Goal: Task Accomplishment & Management: Use online tool/utility

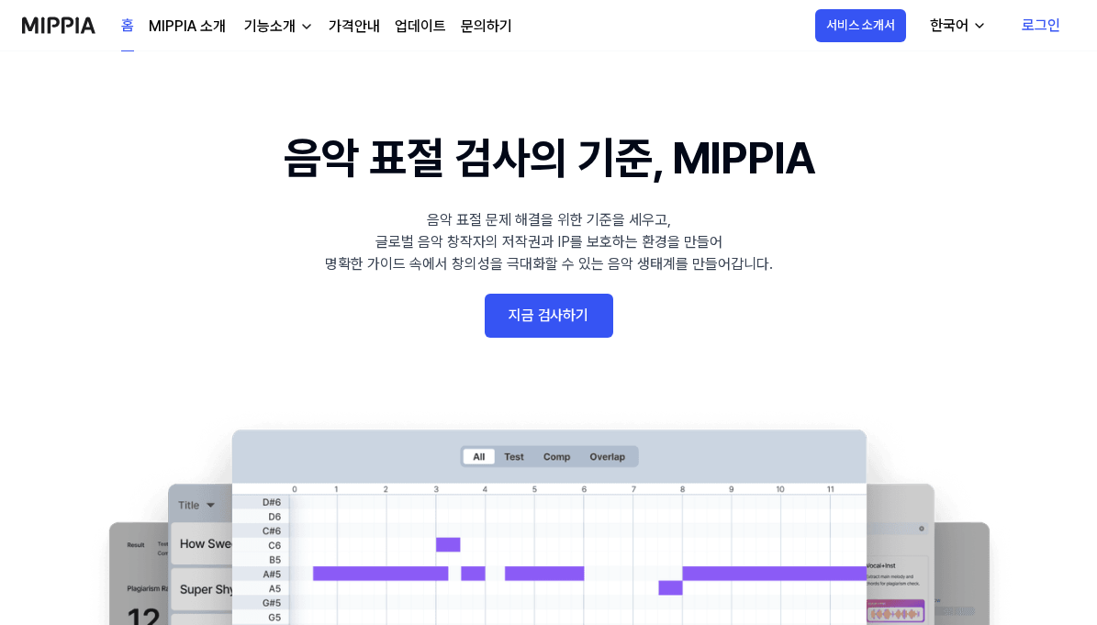
click at [549, 322] on link "지금 검사하기" at bounding box center [549, 316] width 129 height 44
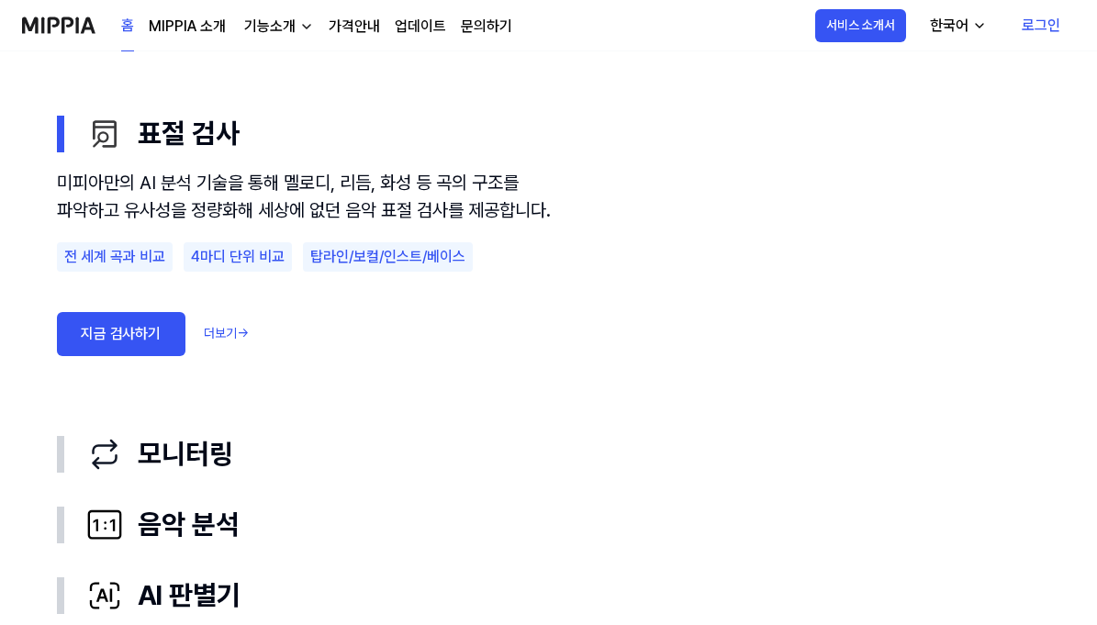
scroll to position [1194, 0]
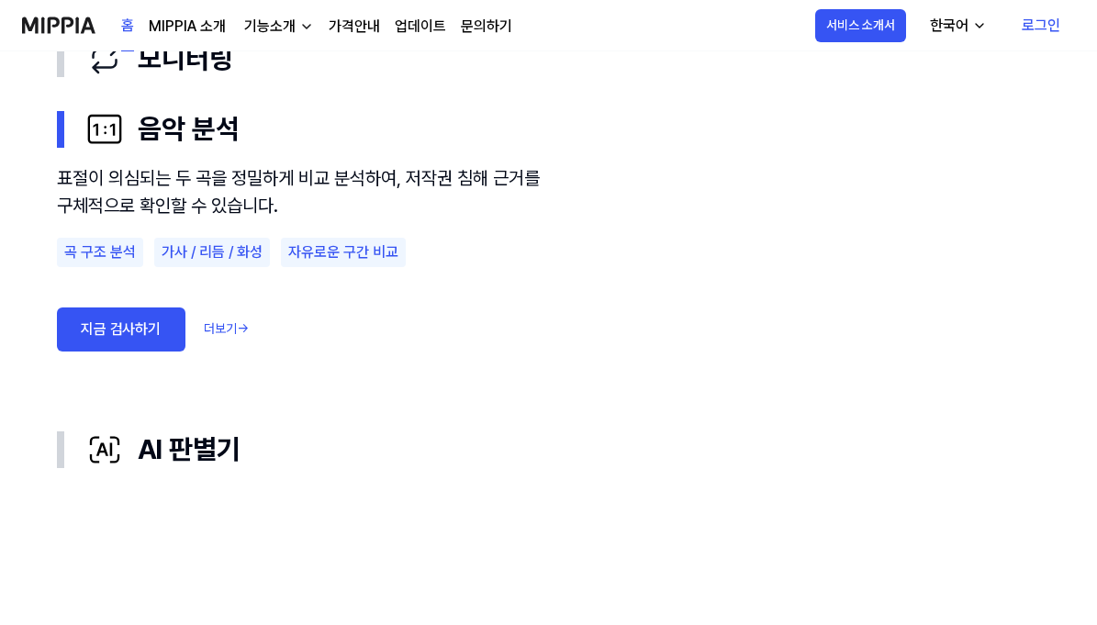
click at [146, 328] on link "지금 검사하기" at bounding box center [121, 330] width 129 height 44
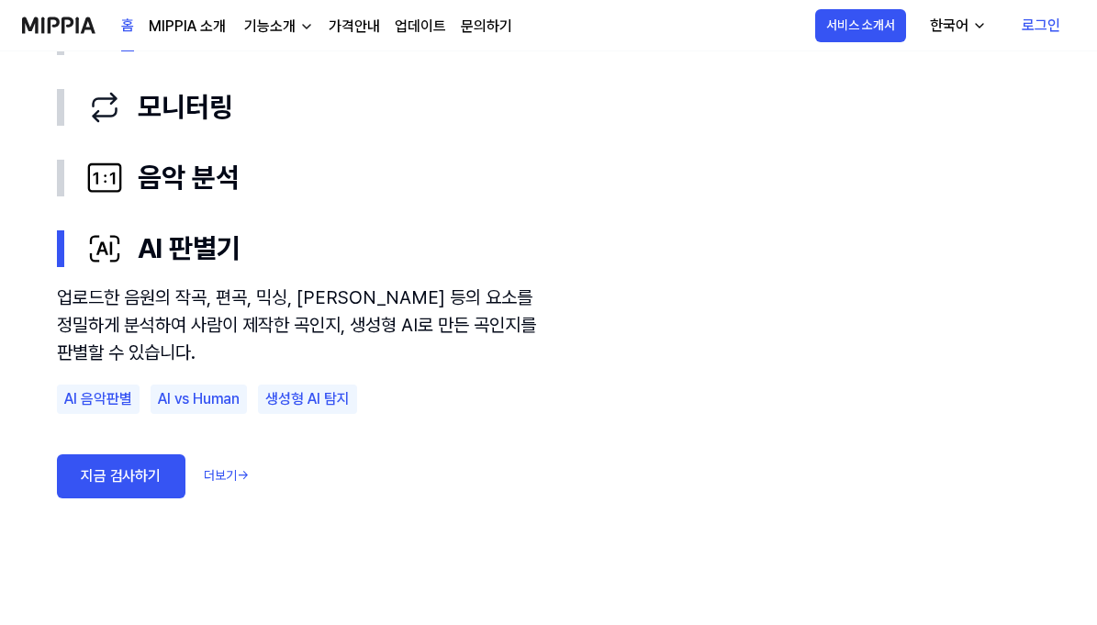
scroll to position [1102, 0]
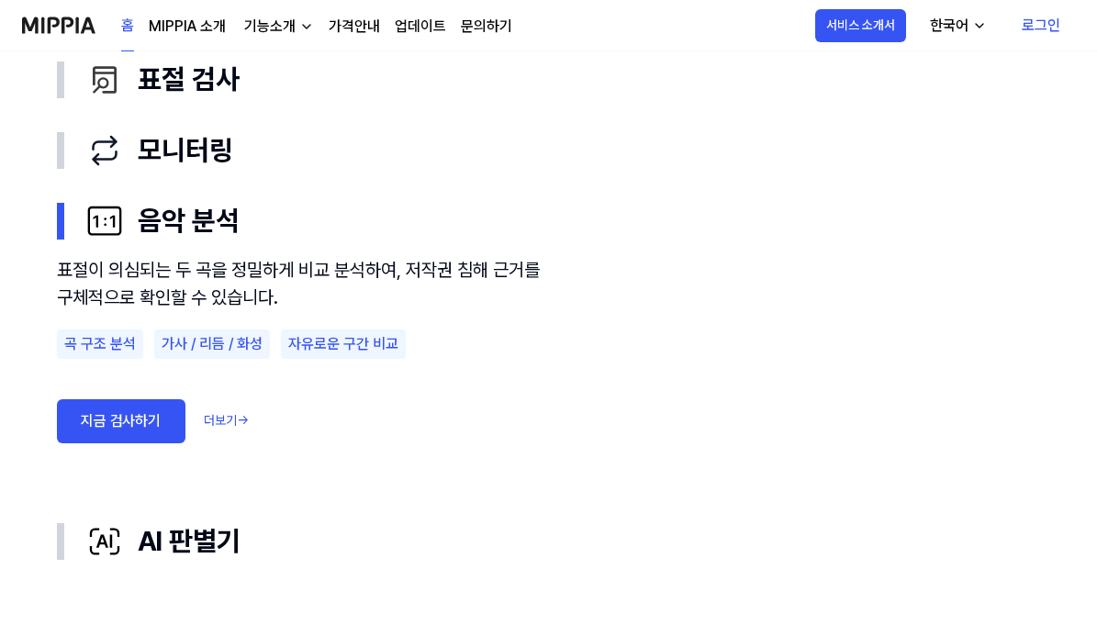
click at [227, 418] on link "더보기 →" at bounding box center [226, 420] width 45 height 19
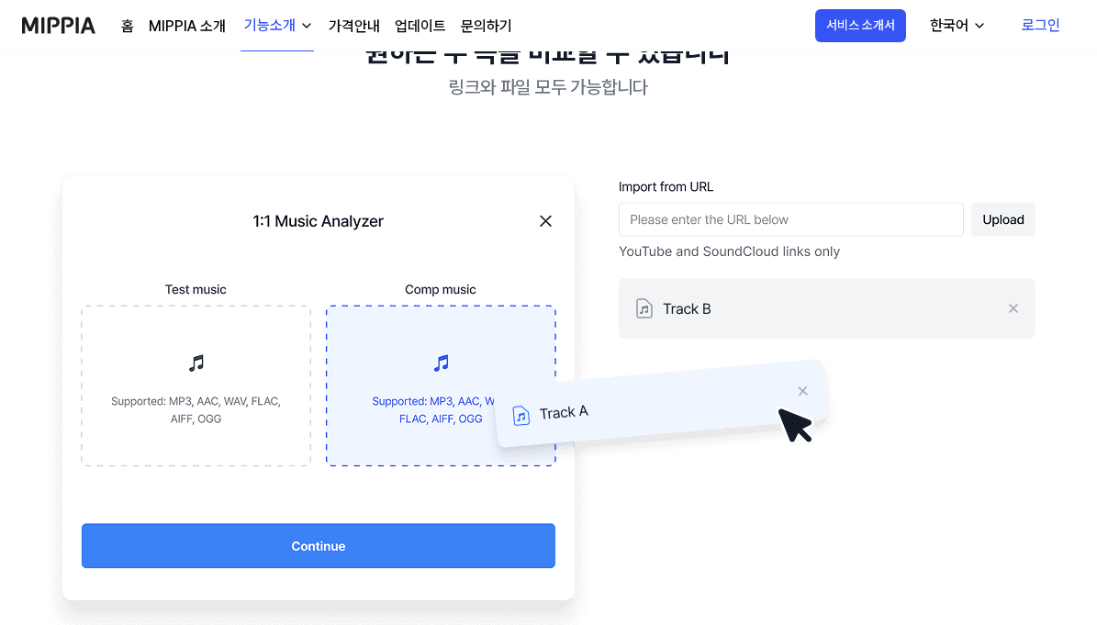
scroll to position [0, 0]
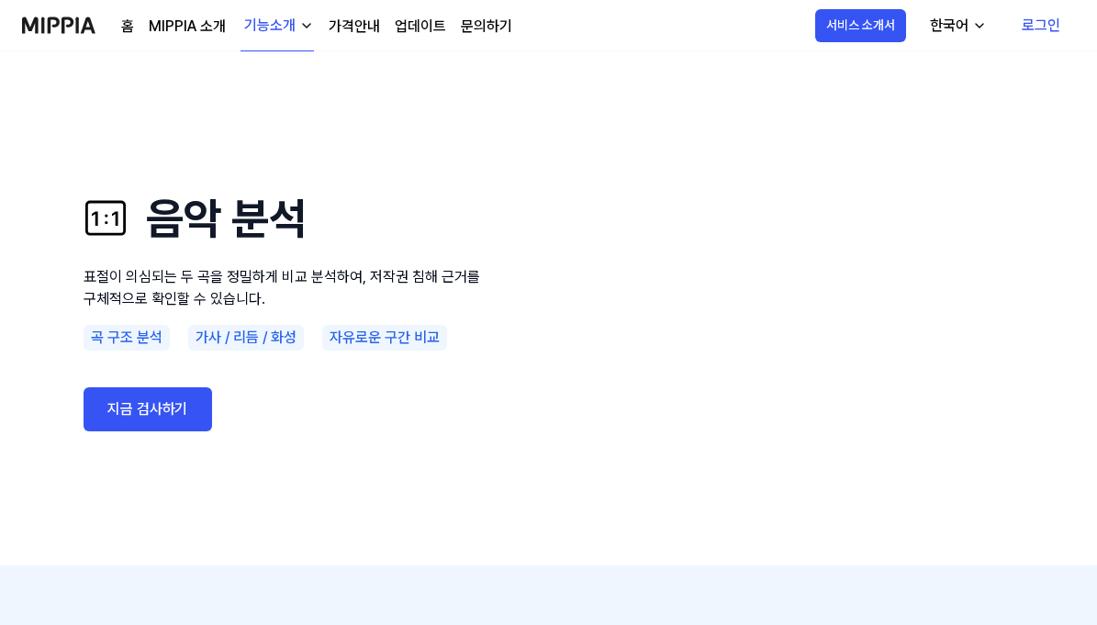
click at [152, 405] on link "지금 검사하기" at bounding box center [148, 410] width 129 height 44
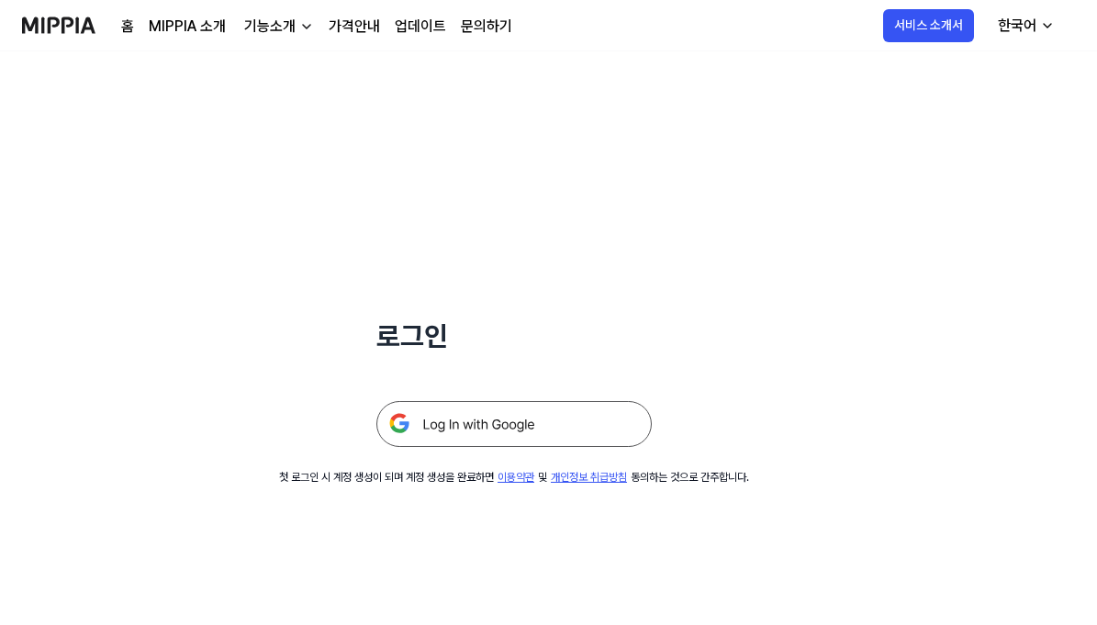
click at [467, 422] on img at bounding box center [515, 424] width 276 height 46
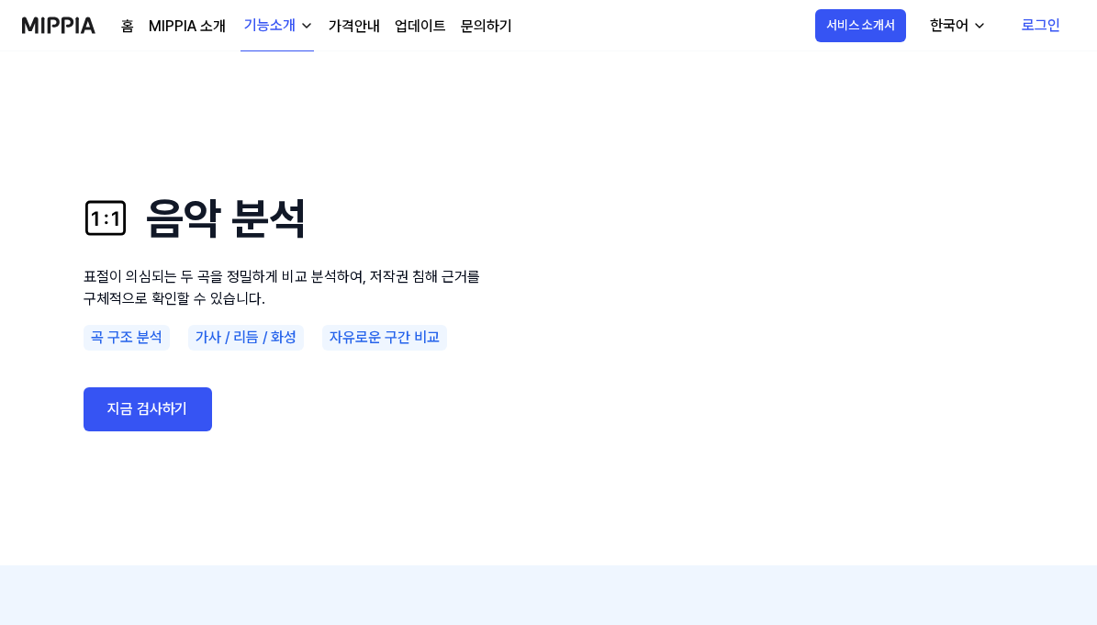
scroll to position [165, 0]
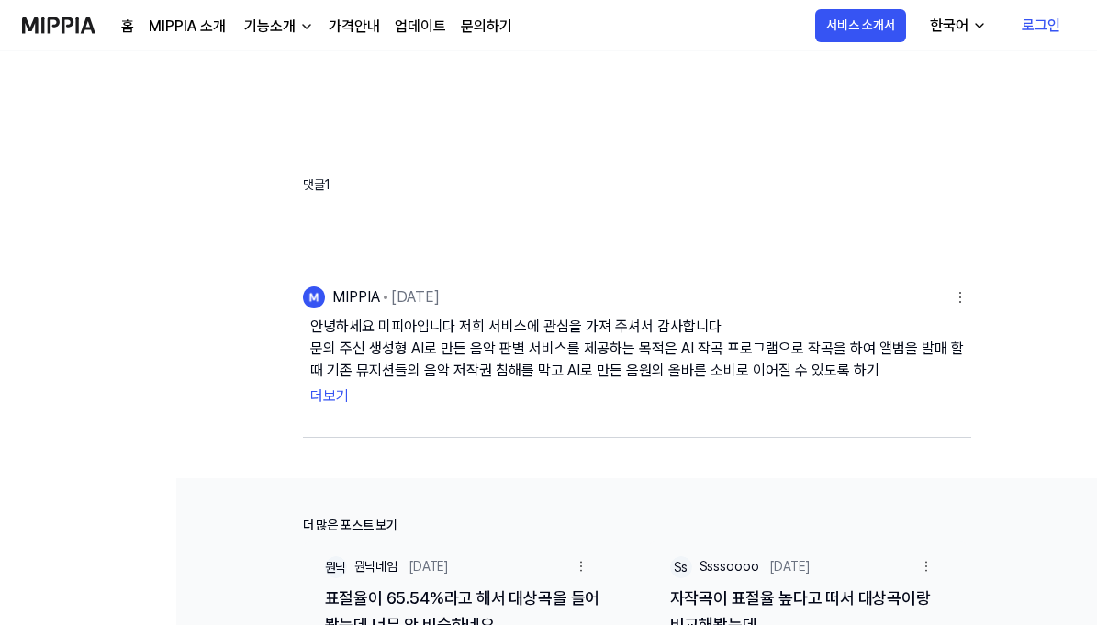
scroll to position [551, 0]
click at [326, 395] on button "더보기" at bounding box center [637, 395] width 654 height 29
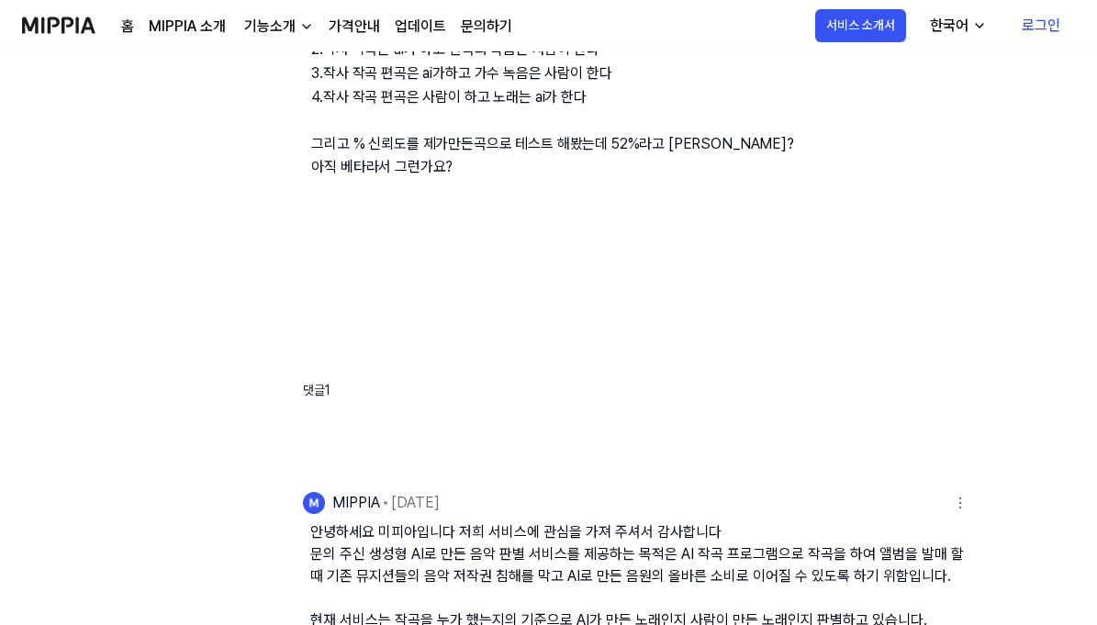
scroll to position [242, 0]
